Goal: Book appointment/travel/reservation

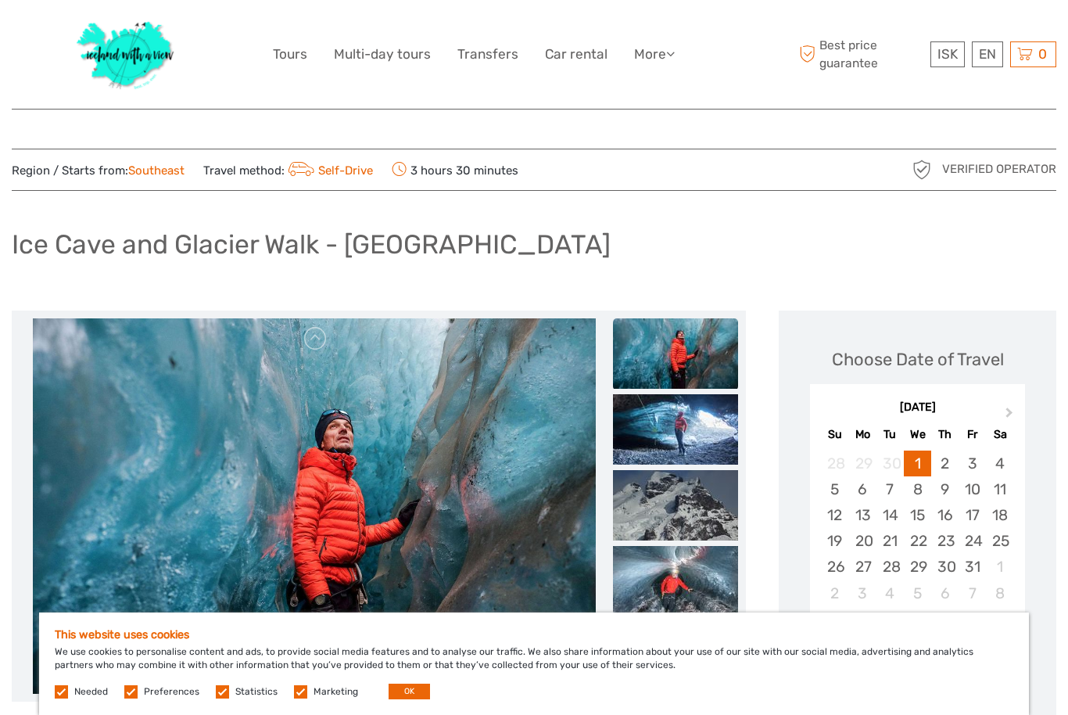
click at [67, 689] on label at bounding box center [61, 691] width 13 height 13
click at [130, 696] on label at bounding box center [130, 691] width 13 height 13
click at [0, 0] on input "checkbox" at bounding box center [0, 0] width 0 height 0
click at [227, 686] on span "Statistics" at bounding box center [248, 690] width 64 height 11
click at [216, 695] on label at bounding box center [222, 691] width 13 height 13
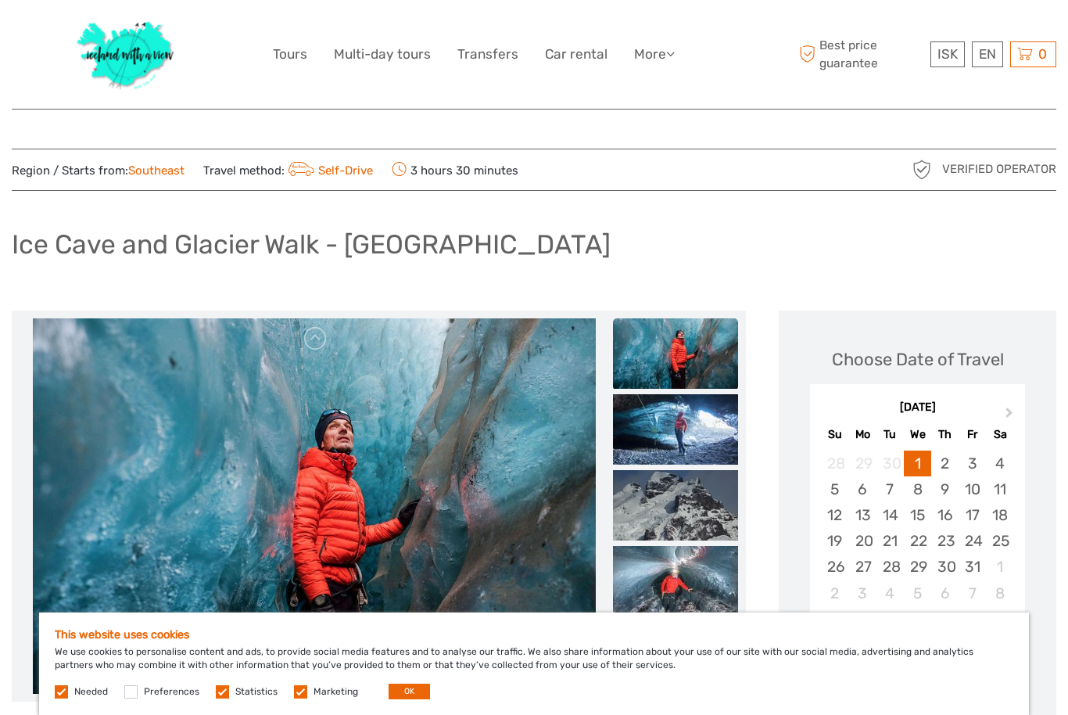
click at [0, 0] on input "checkbox" at bounding box center [0, 0] width 0 height 0
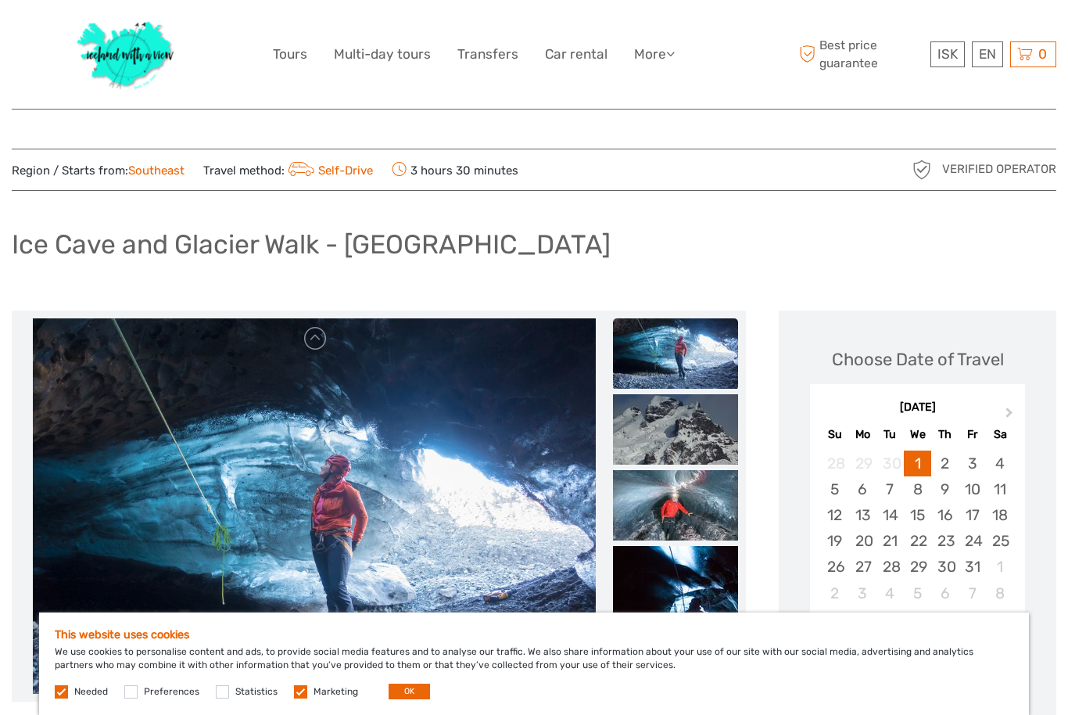
click at [296, 680] on div "This website uses cookies We use cookies to personalise content and ads, to pro…" at bounding box center [534, 663] width 990 height 102
click at [303, 691] on label at bounding box center [300, 691] width 13 height 13
click at [0, 0] on input "checkbox" at bounding box center [0, 0] width 0 height 0
click at [412, 689] on button "OK" at bounding box center [409, 691] width 41 height 16
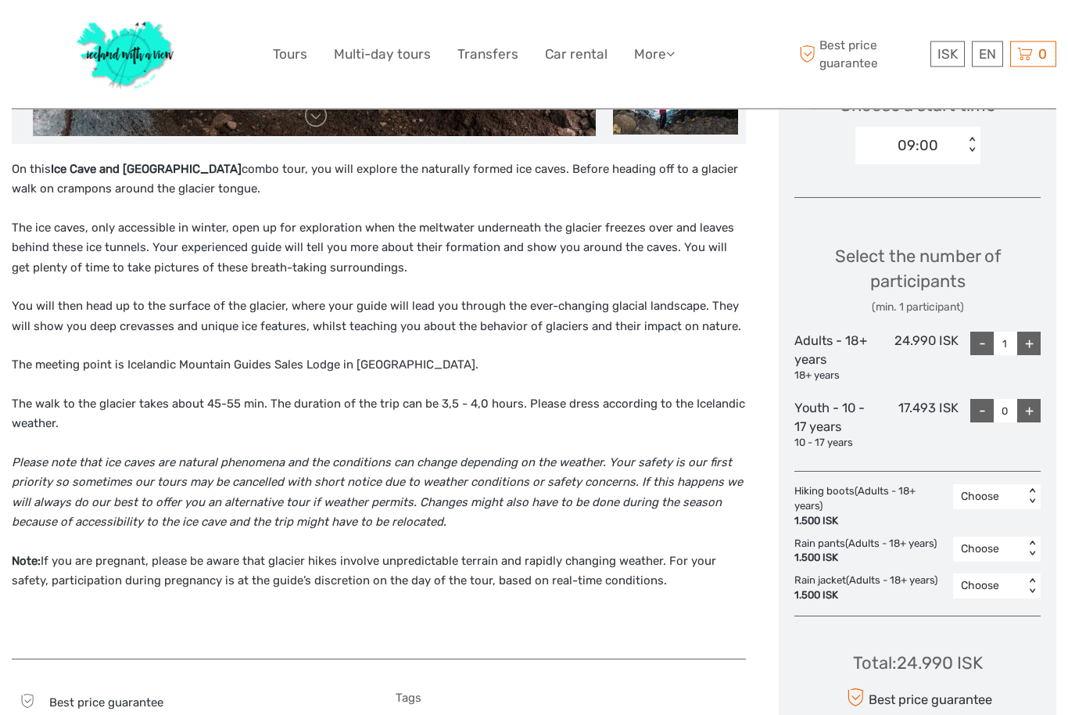
scroll to position [586, 0]
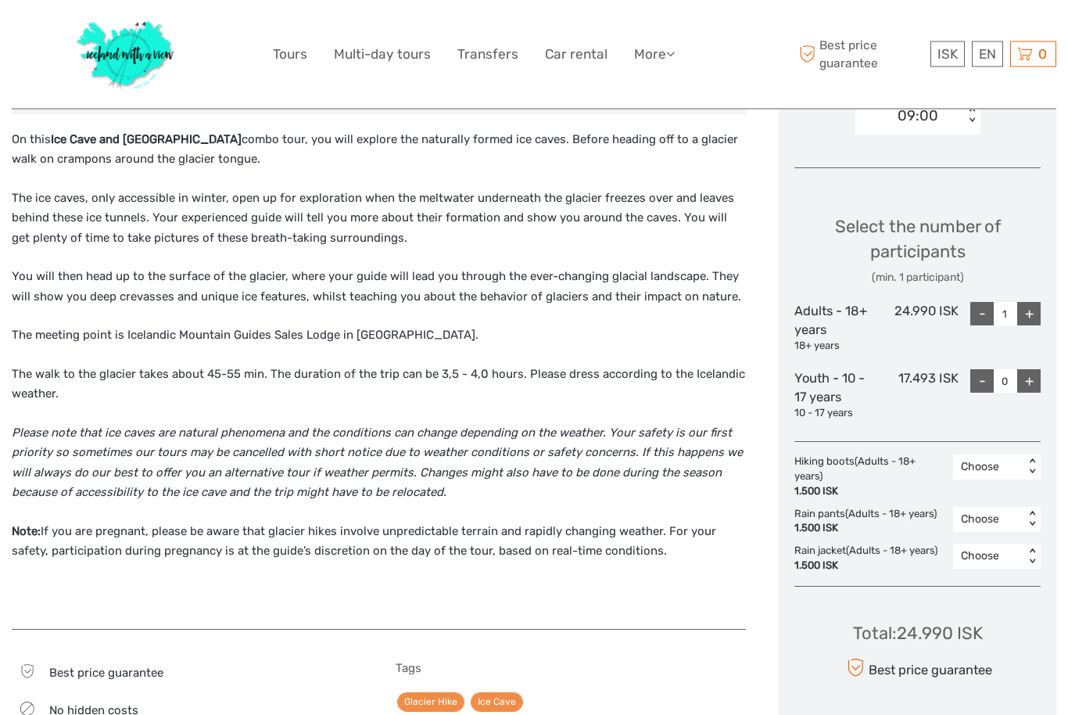
click at [1037, 310] on div "+" at bounding box center [1028, 314] width 23 height 23
click at [1038, 302] on div "+" at bounding box center [1028, 313] width 23 height 23
type input "3"
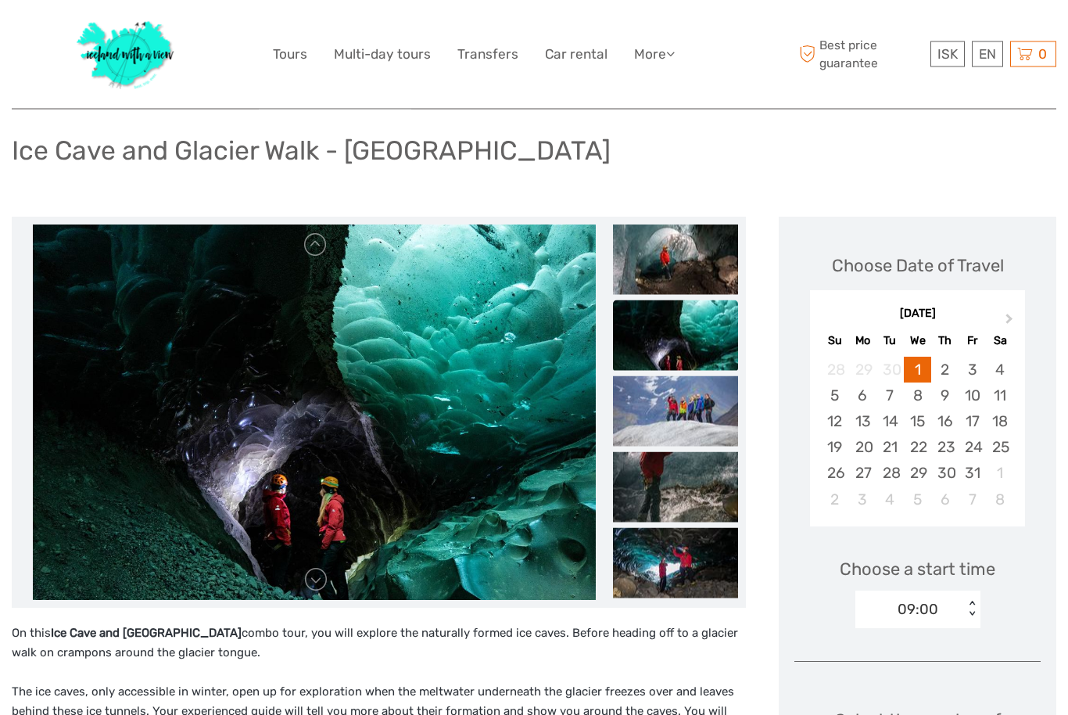
scroll to position [95, 0]
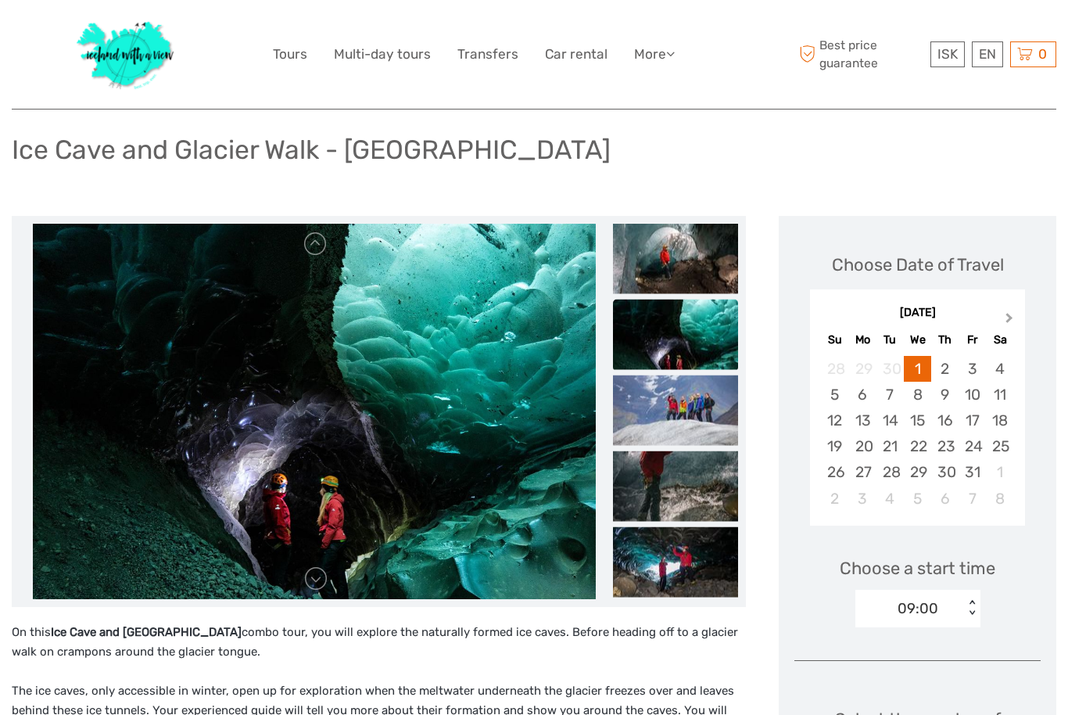
click at [1009, 314] on span "Next Month" at bounding box center [1009, 321] width 0 height 23
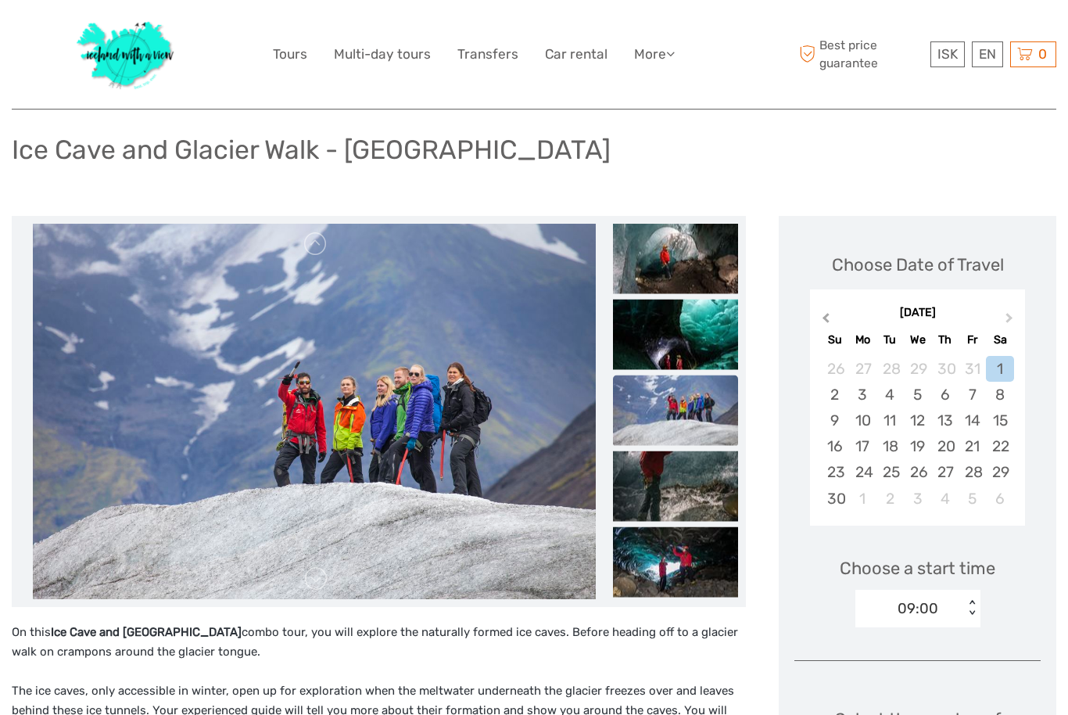
click at [826, 309] on button "Previous Month" at bounding box center [824, 321] width 25 height 25
click at [818, 325] on div "October 2025 Su Mo Tu We Th Fr Sa" at bounding box center [917, 325] width 215 height 52
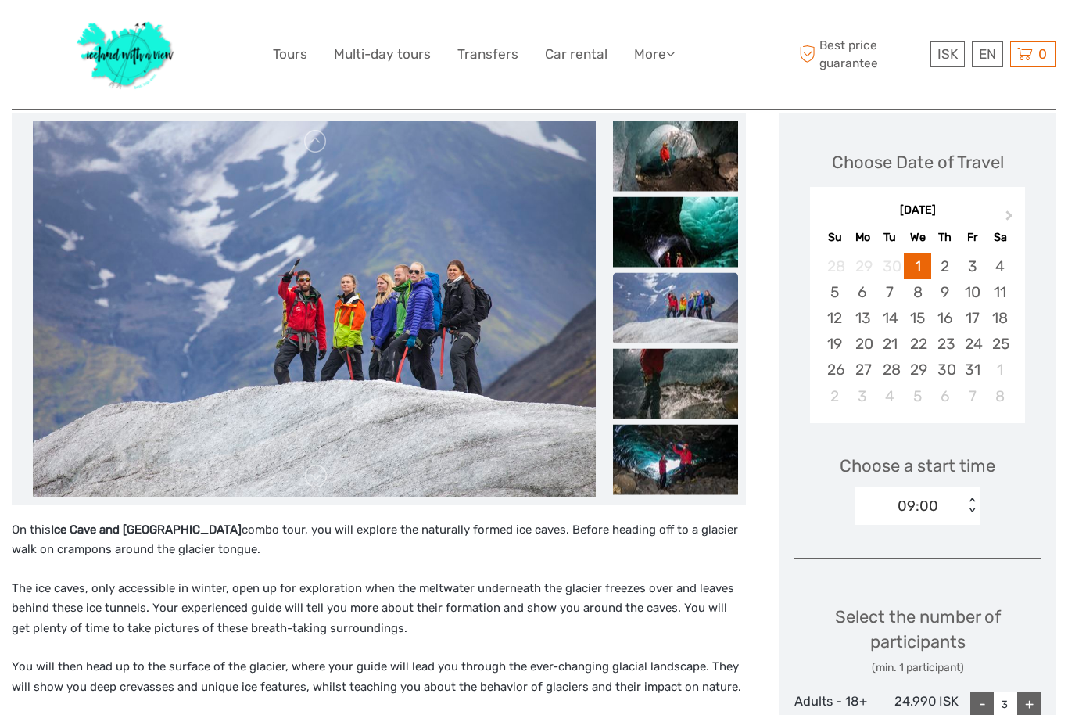
scroll to position [0, 0]
